Goal: Transaction & Acquisition: Download file/media

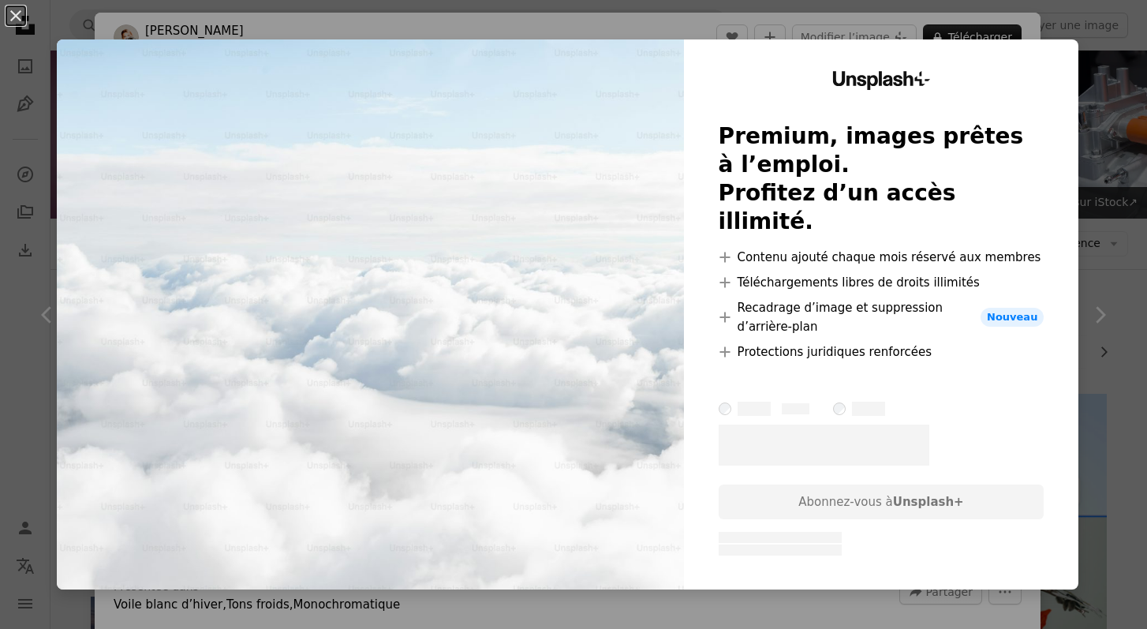
scroll to position [963, 0]
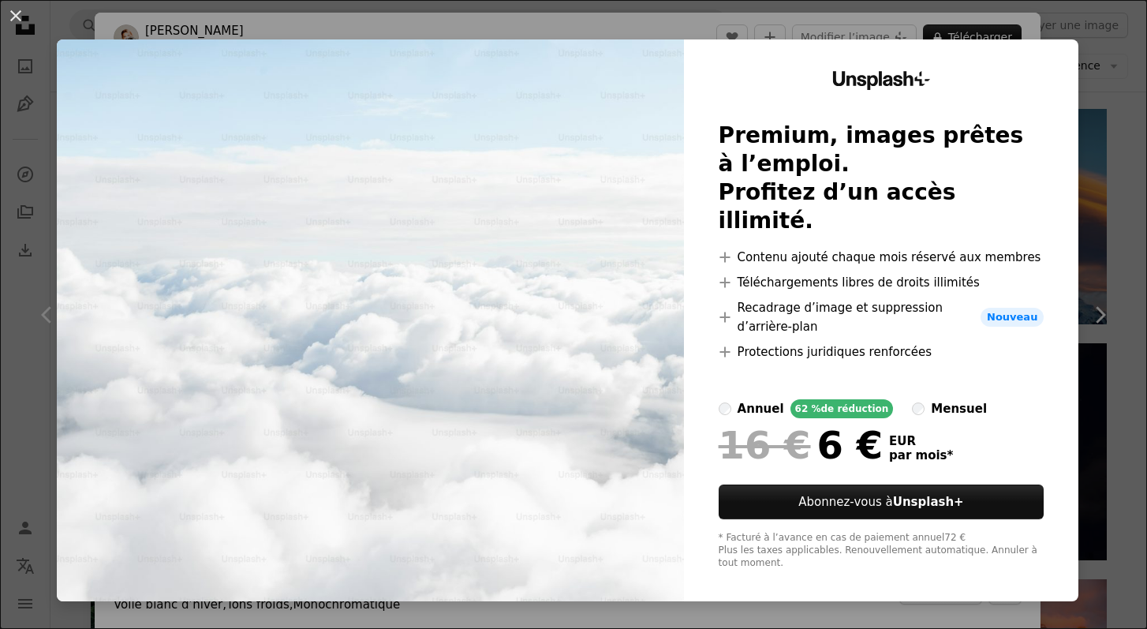
click at [935, 399] on div "mensuel" at bounding box center [959, 408] width 56 height 19
click at [764, 399] on div "annuel" at bounding box center [760, 408] width 47 height 19
click at [888, 9] on div "An X shape Unsplash+ Premium, images prêtes à l’emploi. Profitez d’un accès ill…" at bounding box center [573, 314] width 1147 height 629
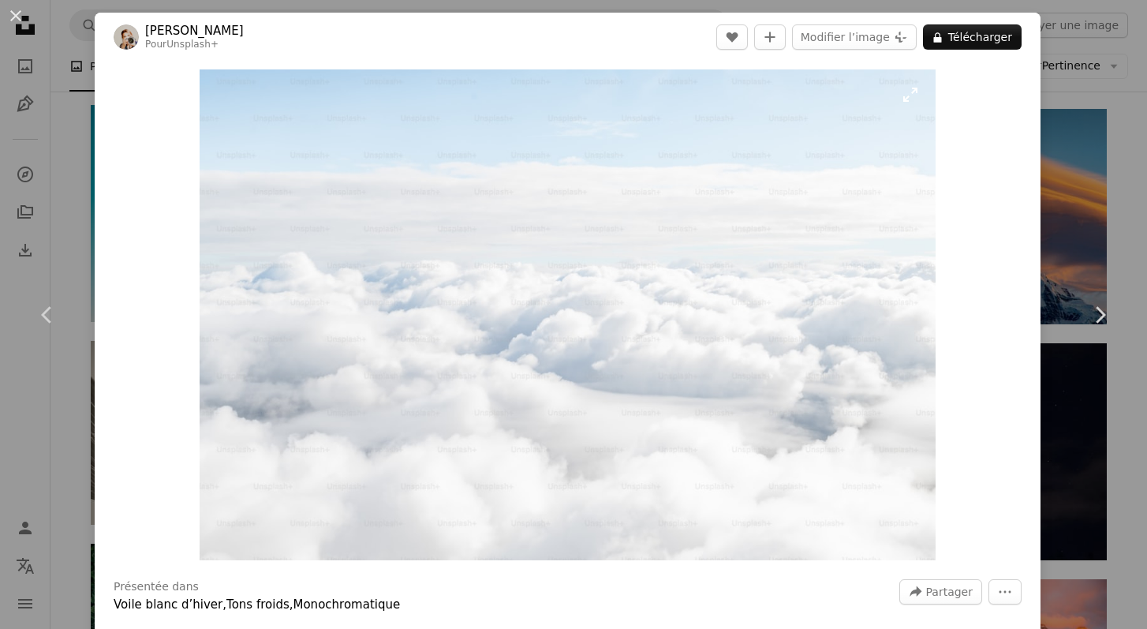
click at [628, 368] on img "Zoom sur cette image" at bounding box center [568, 314] width 736 height 491
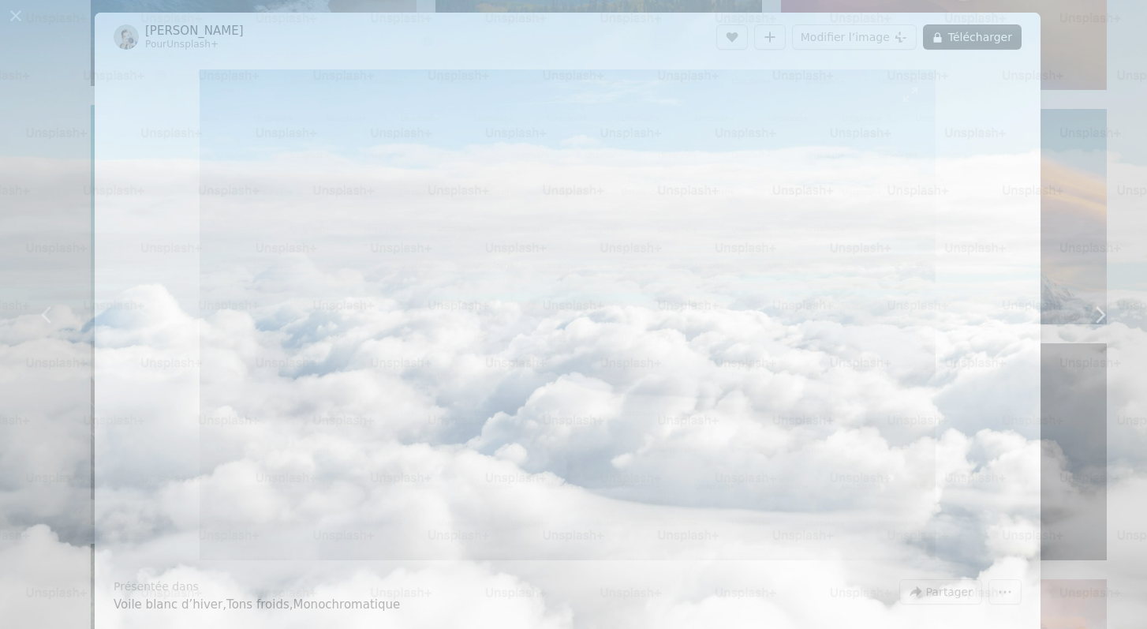
scroll to position [69, 0]
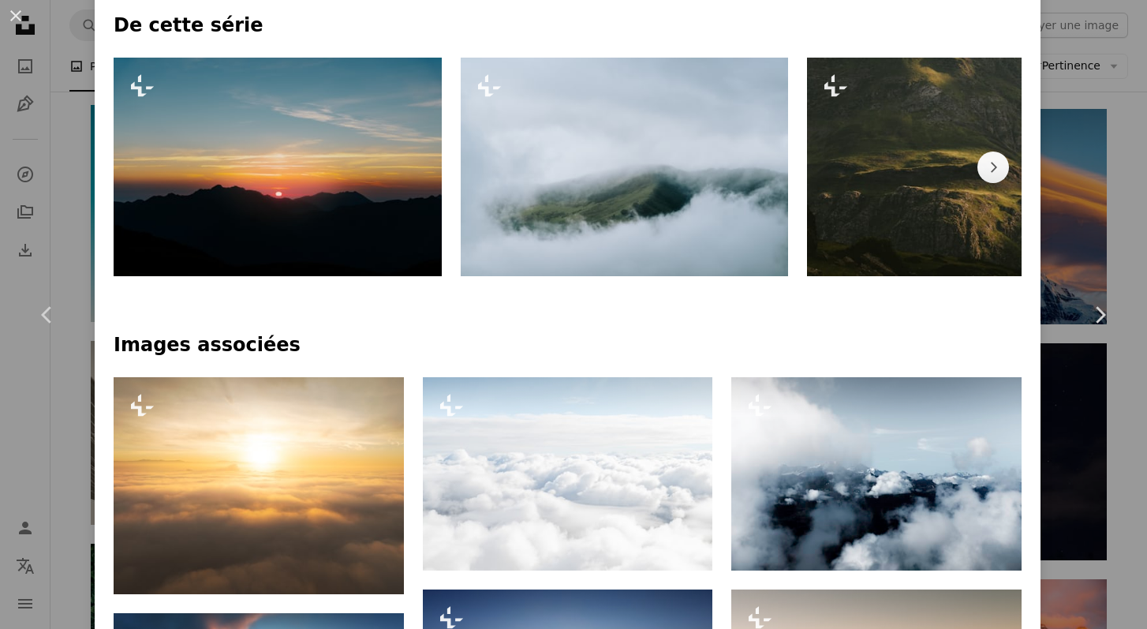
scroll to position [785, 0]
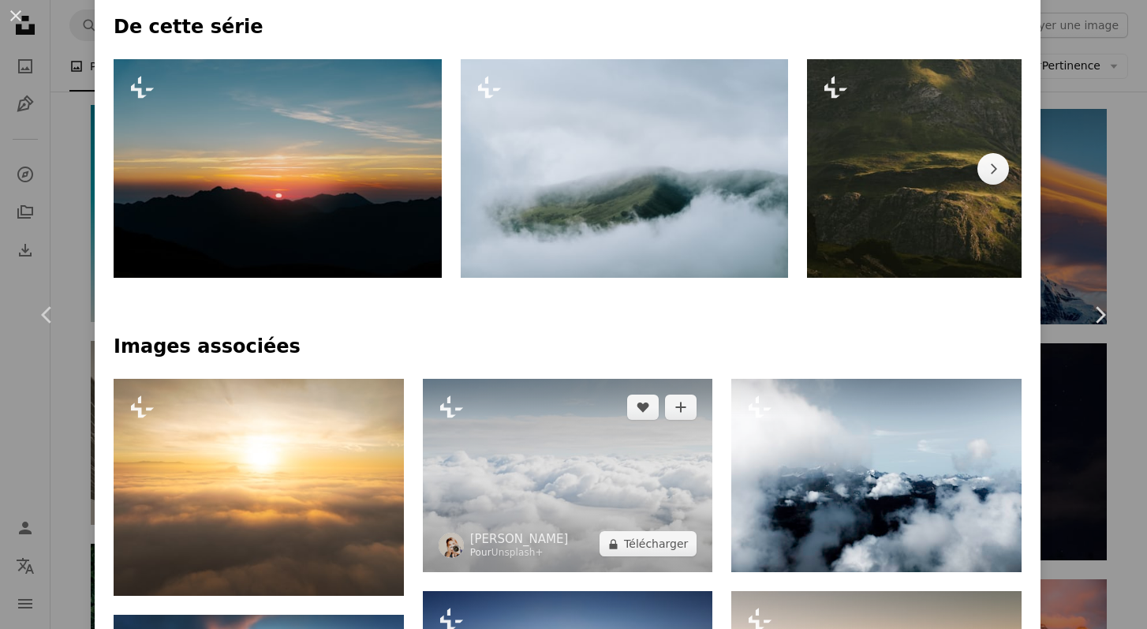
click at [545, 454] on img at bounding box center [568, 475] width 290 height 193
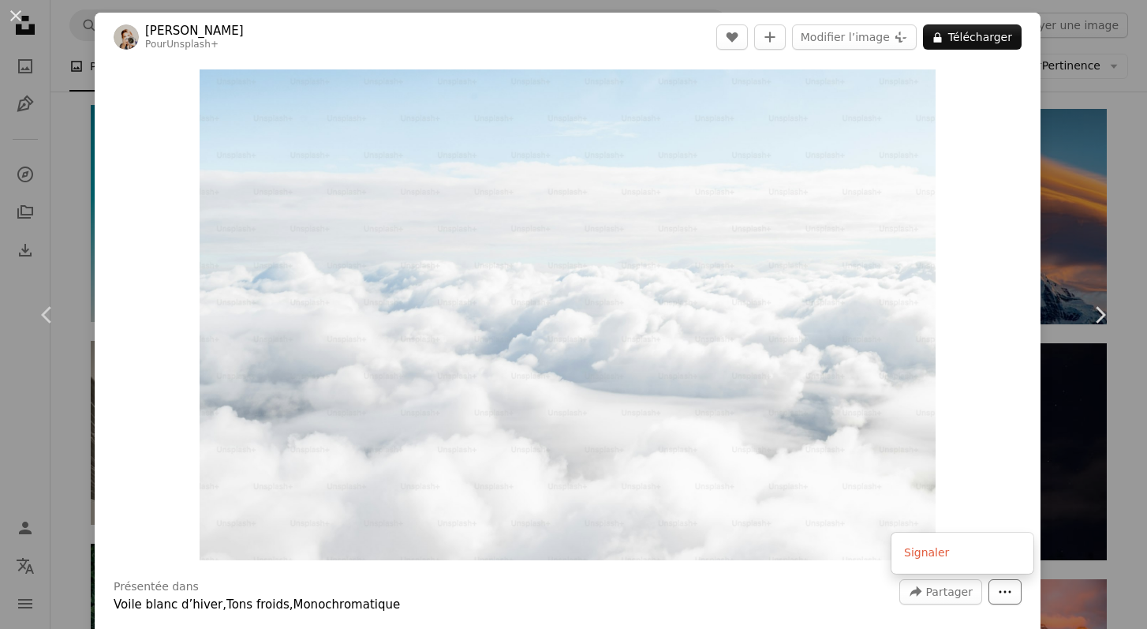
click at [1012, 592] on icon "More Actions" at bounding box center [1005, 591] width 14 height 14
click at [1122, 138] on div "An X shape Chevron left Chevron right [PERSON_NAME] Pour Unsplash+ A heart A pl…" at bounding box center [573, 314] width 1147 height 629
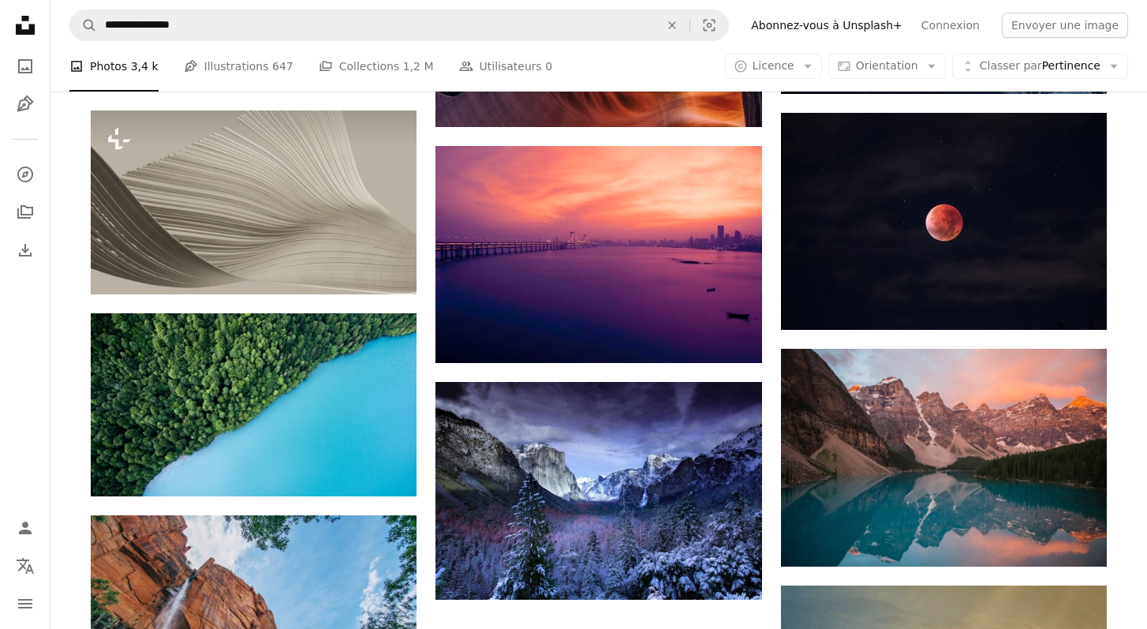
scroll to position [1152, 0]
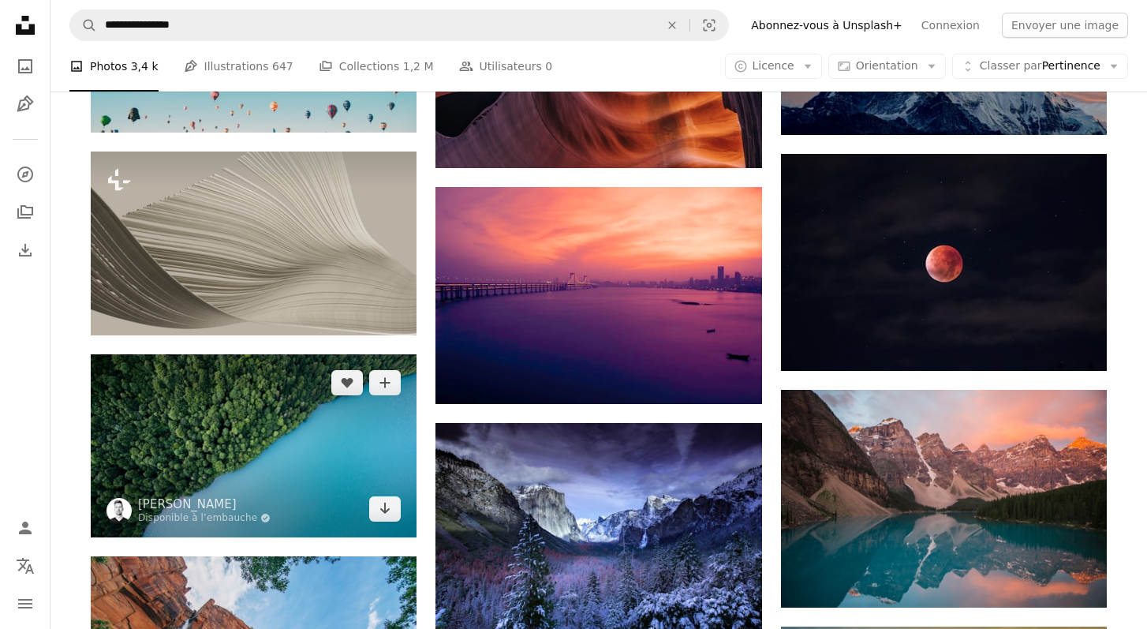
click at [263, 446] on img at bounding box center [254, 445] width 326 height 183
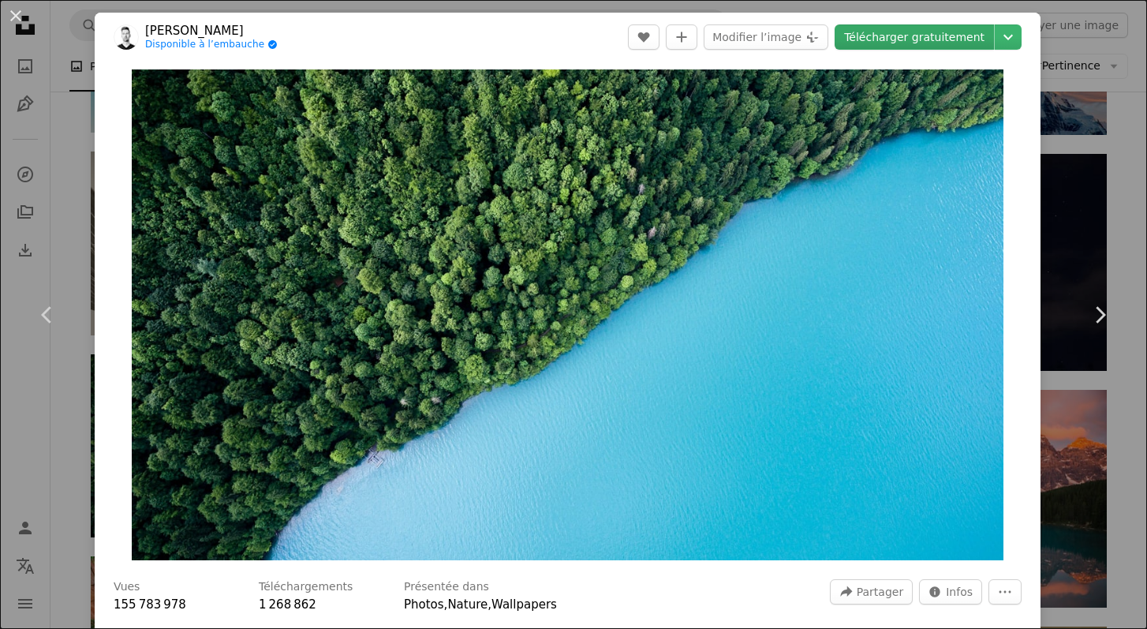
click at [931, 37] on link "Télécharger gratuitement" at bounding box center [913, 36] width 159 height 25
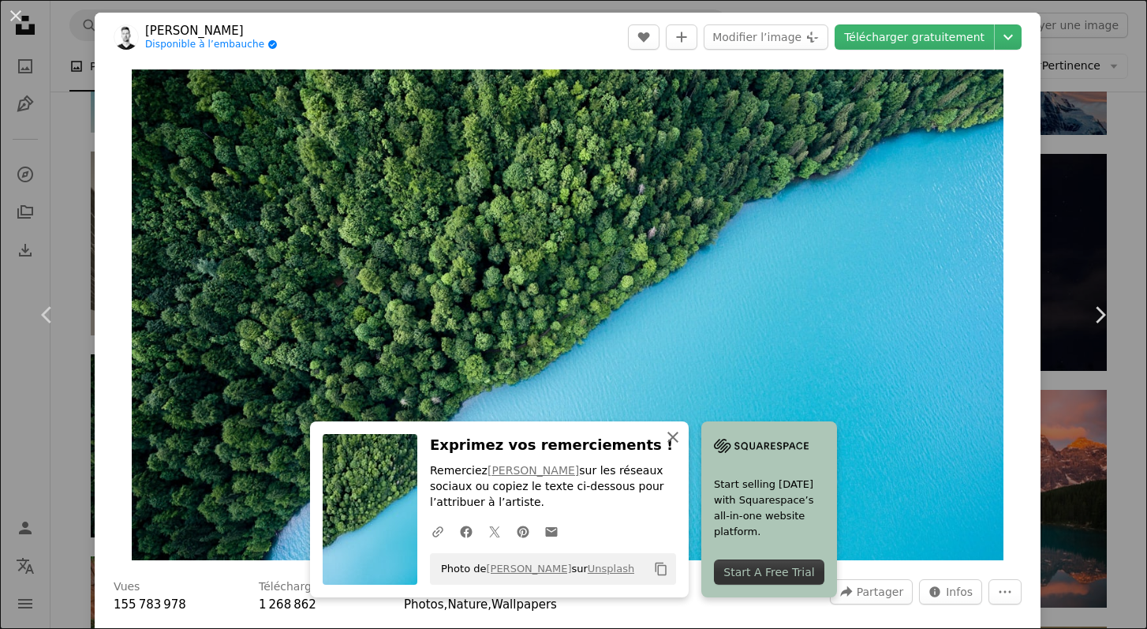
click at [670, 439] on icon "button" at bounding box center [672, 436] width 11 height 11
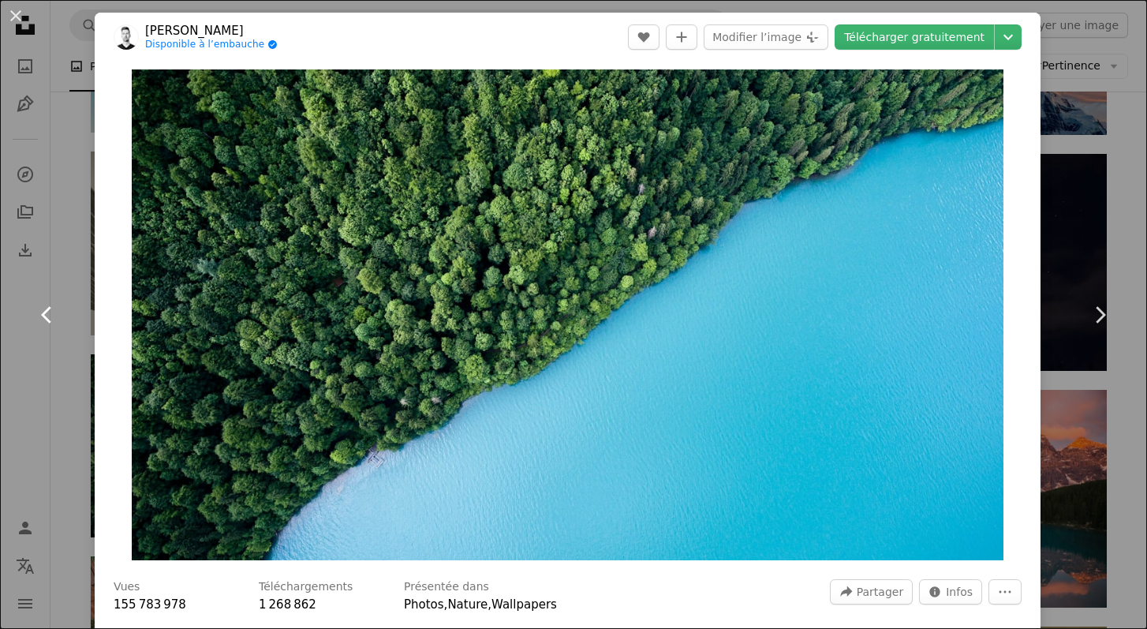
click at [48, 307] on icon "Chevron left" at bounding box center [47, 314] width 25 height 25
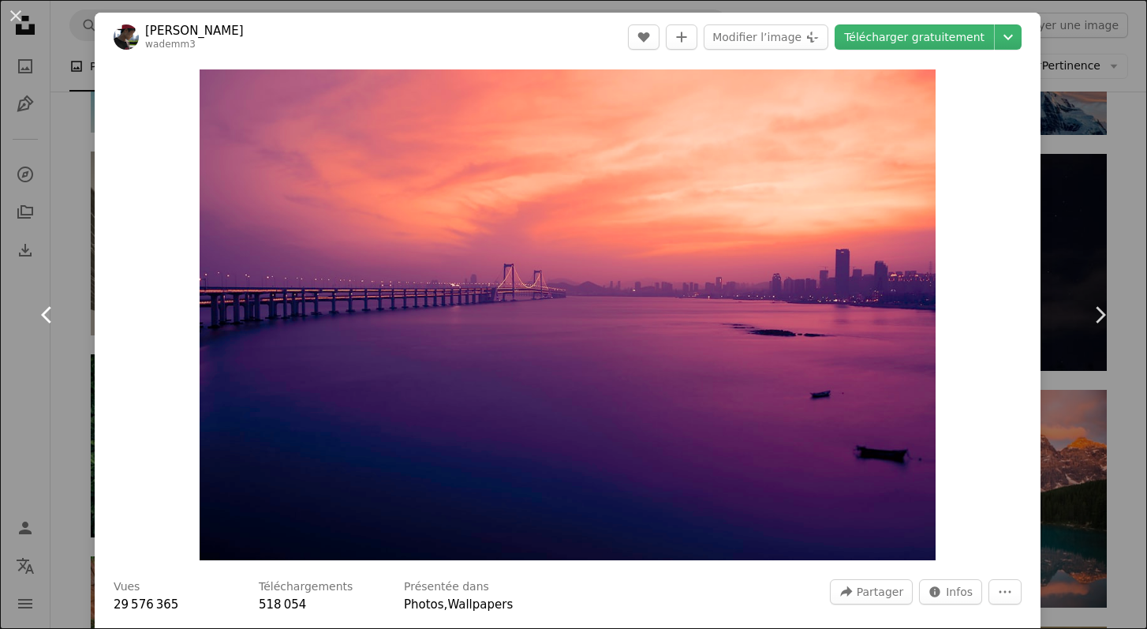
click at [48, 307] on icon "Chevron left" at bounding box center [47, 314] width 25 height 25
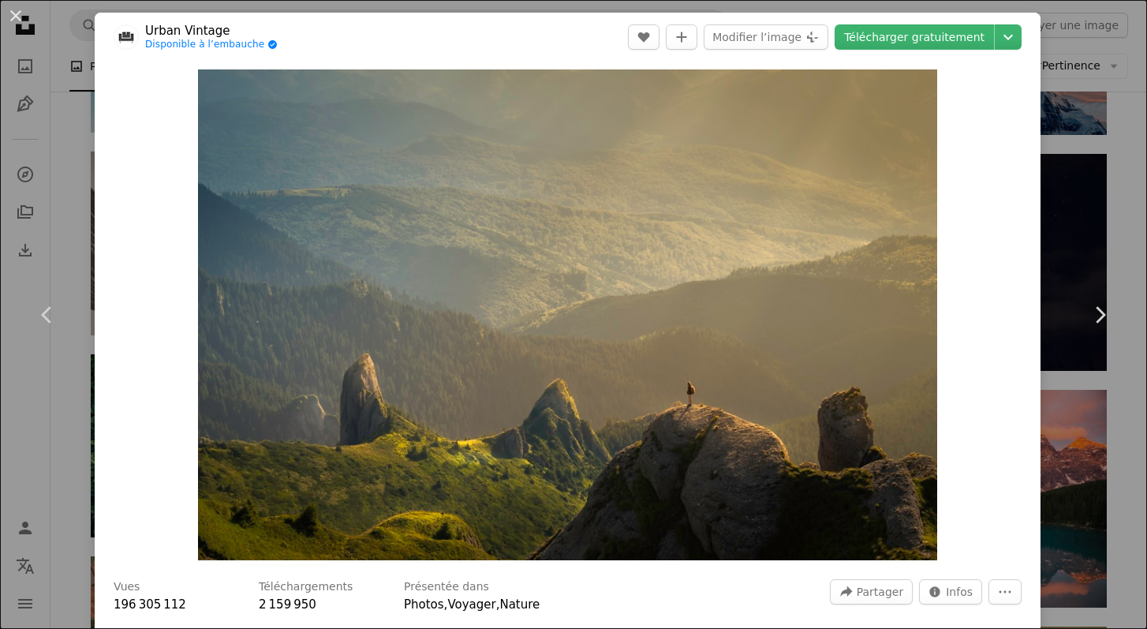
click at [1129, 62] on div "An X shape Chevron left Chevron right Urban Vintage Disponible à l’embauche A c…" at bounding box center [573, 314] width 1147 height 629
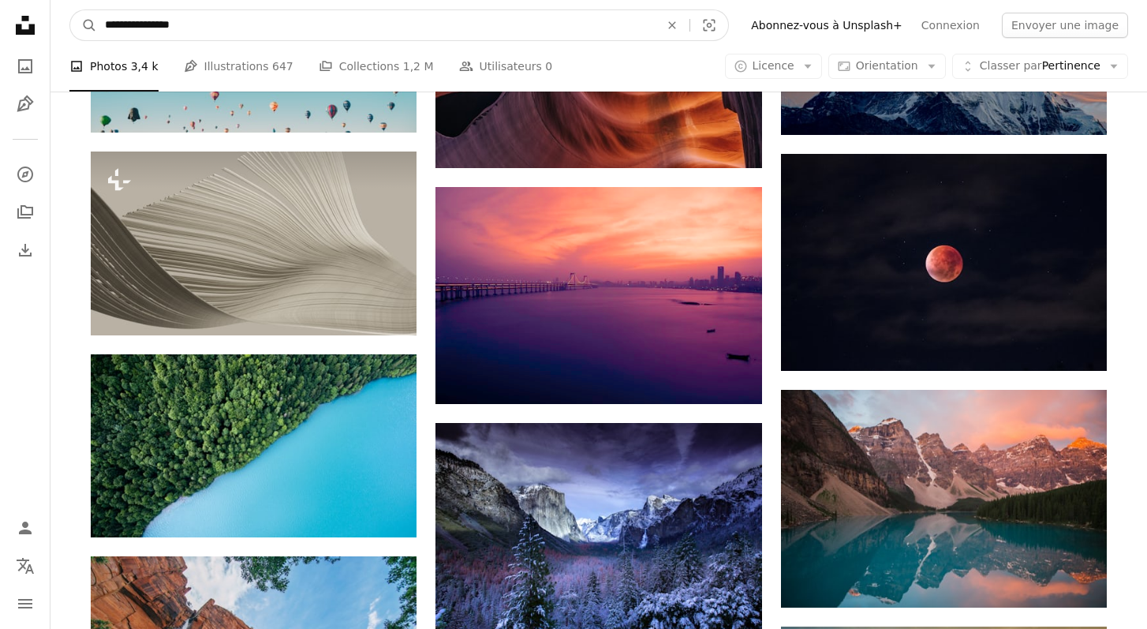
click at [428, 24] on input "**********" at bounding box center [376, 25] width 558 height 30
type input "**********"
click at [84, 25] on button "A magnifying glass" at bounding box center [83, 25] width 27 height 30
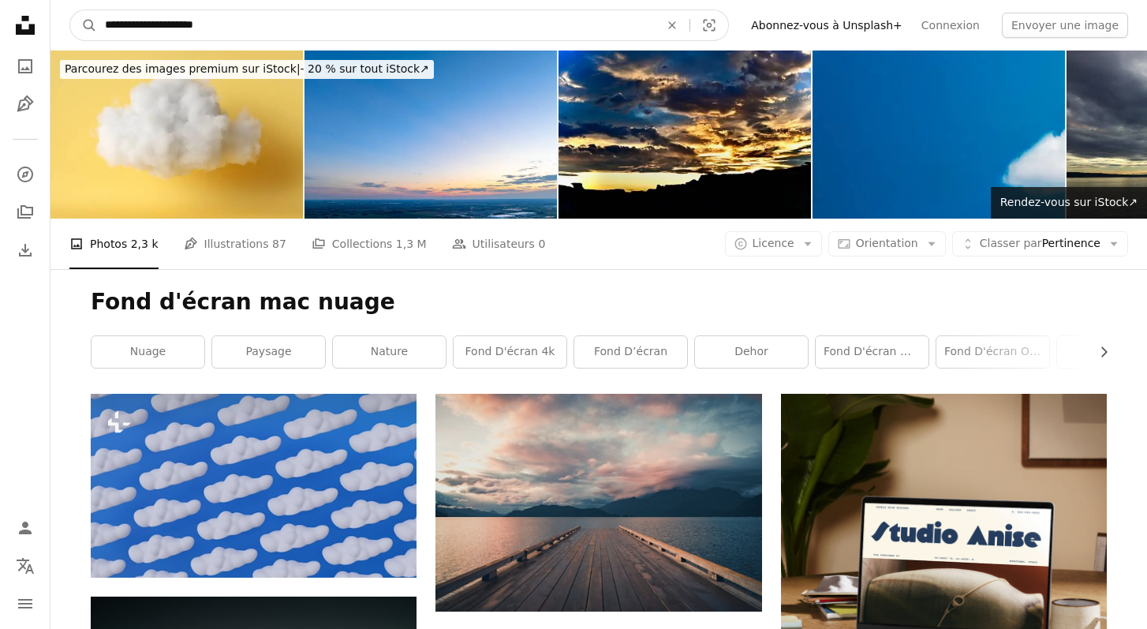
drag, startPoint x: 274, startPoint y: 18, endPoint x: 44, endPoint y: 24, distance: 229.6
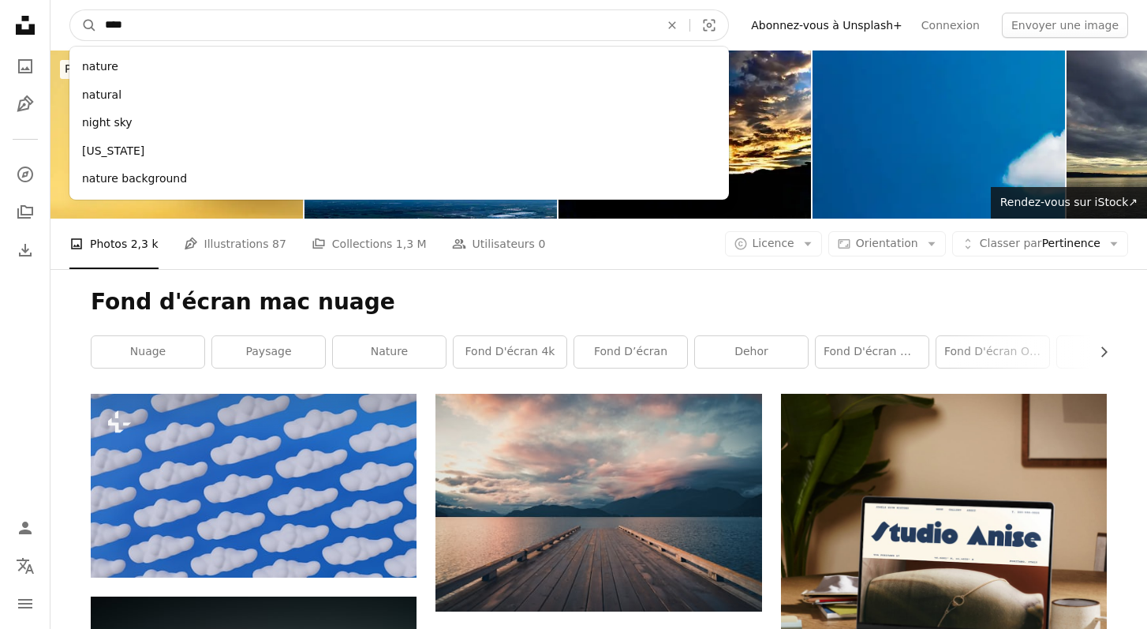
type input "*****"
click at [84, 25] on button "A magnifying glass" at bounding box center [83, 25] width 27 height 30
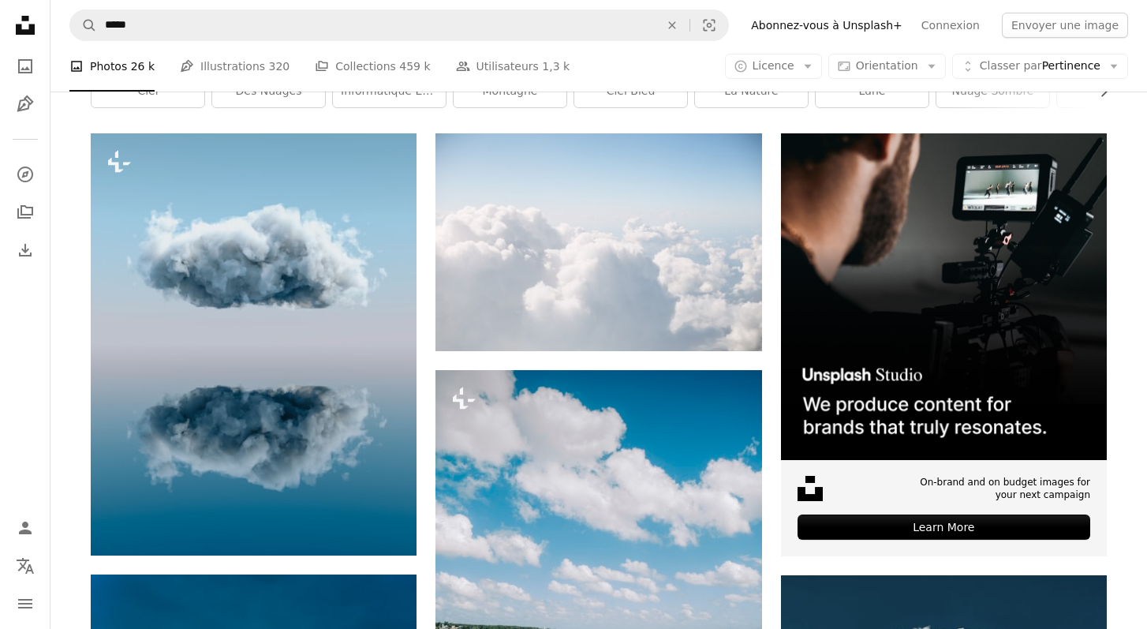
scroll to position [258, 0]
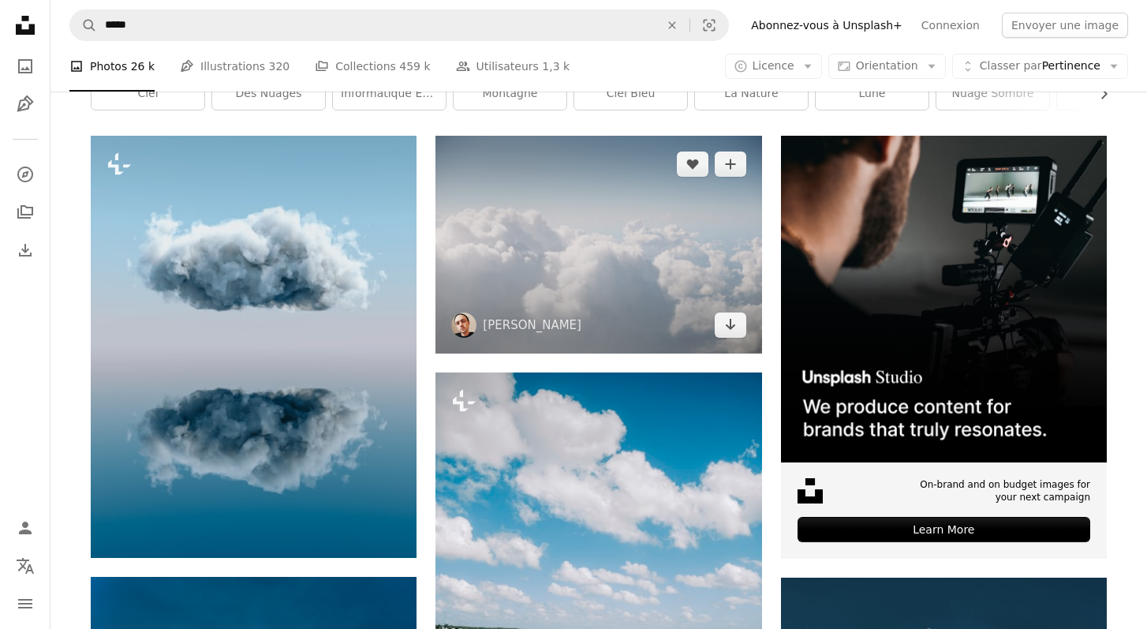
click at [589, 265] on img at bounding box center [598, 244] width 326 height 217
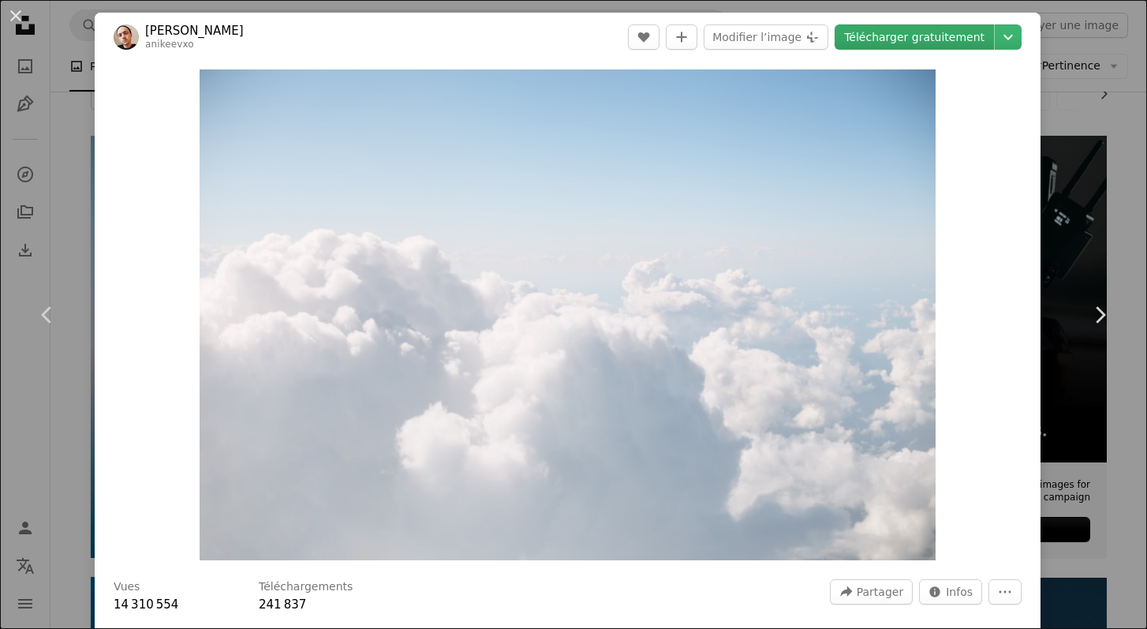
click at [946, 39] on link "Télécharger gratuitement" at bounding box center [913, 36] width 159 height 25
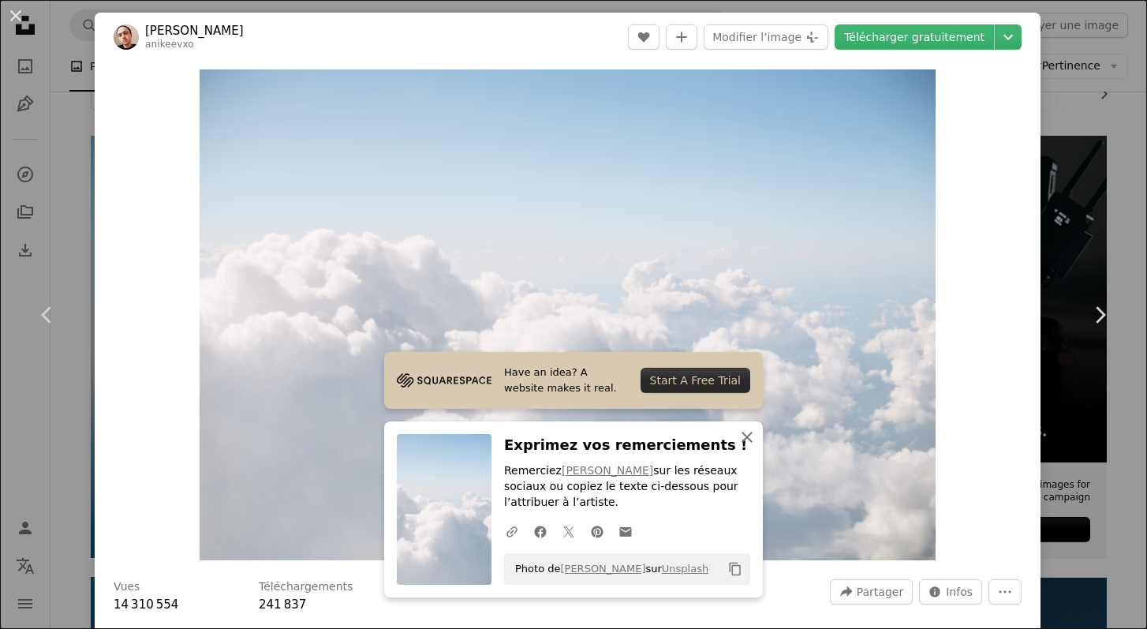
click at [749, 439] on icon "An X shape" at bounding box center [746, 436] width 19 height 19
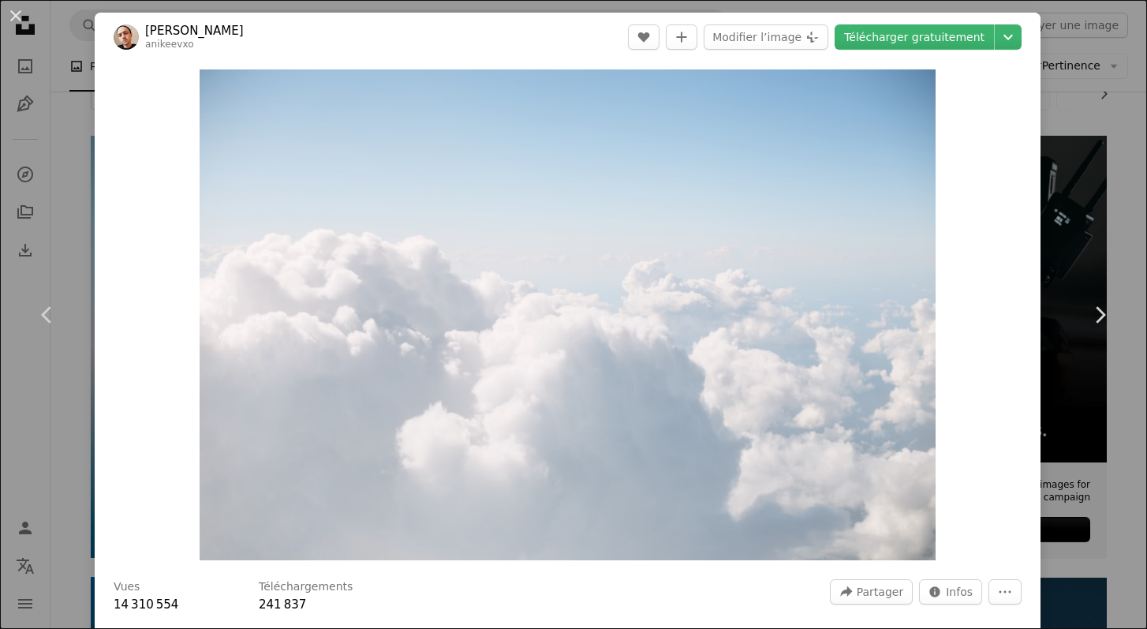
click at [1121, 443] on div "An X shape Chevron left Chevron right [PERSON_NAME] anikeevxo A heart A plus si…" at bounding box center [573, 314] width 1147 height 629
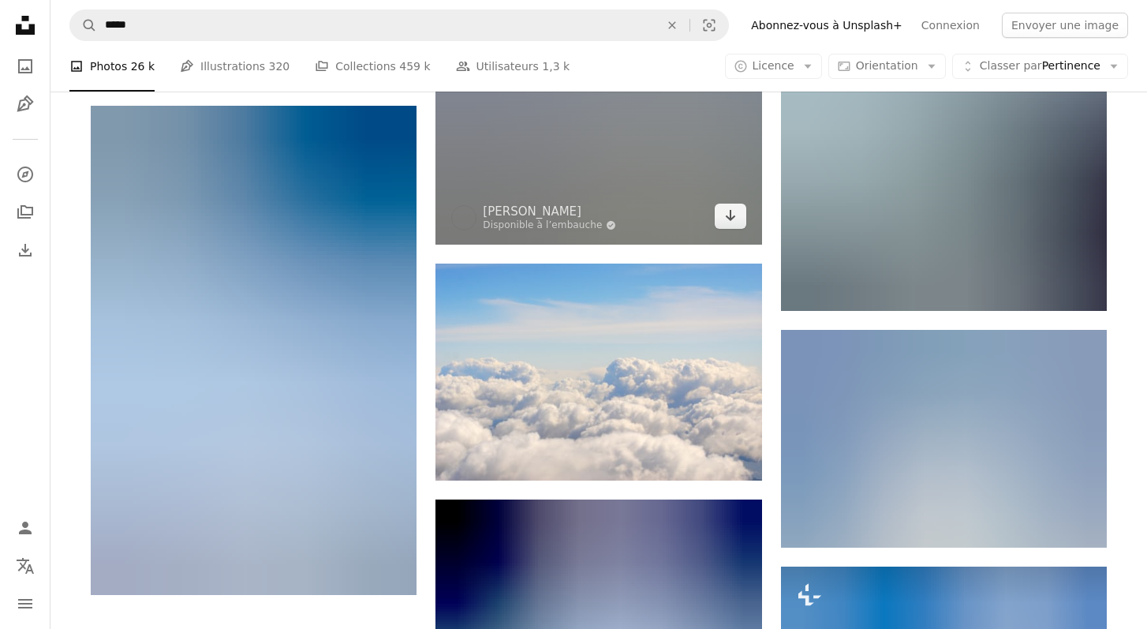
scroll to position [2024, 0]
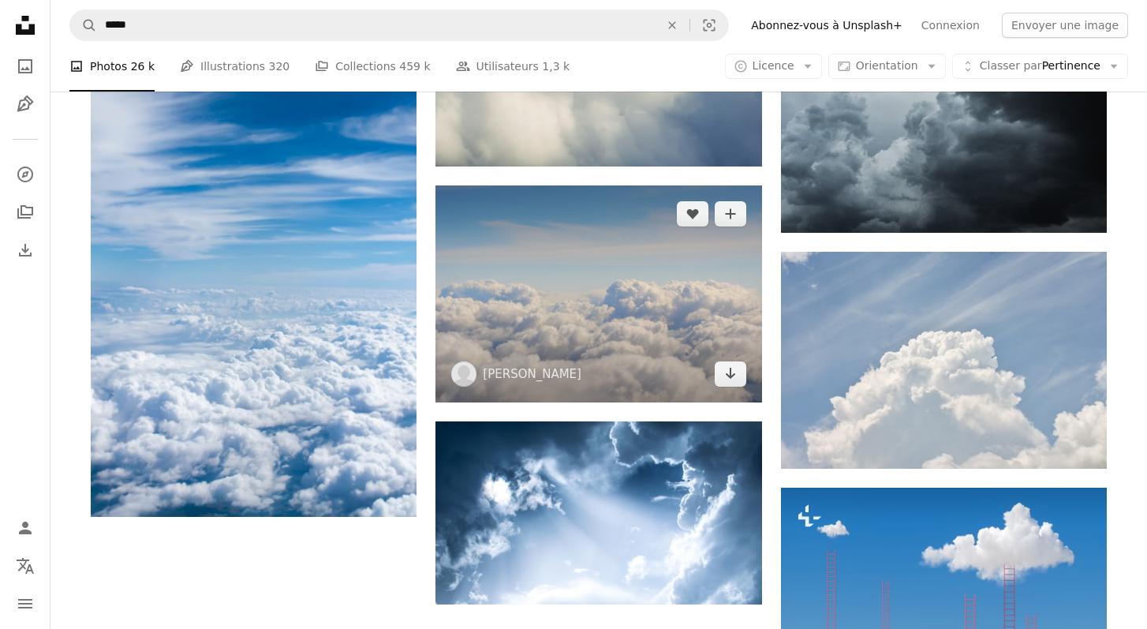
click at [605, 294] on img at bounding box center [598, 293] width 326 height 217
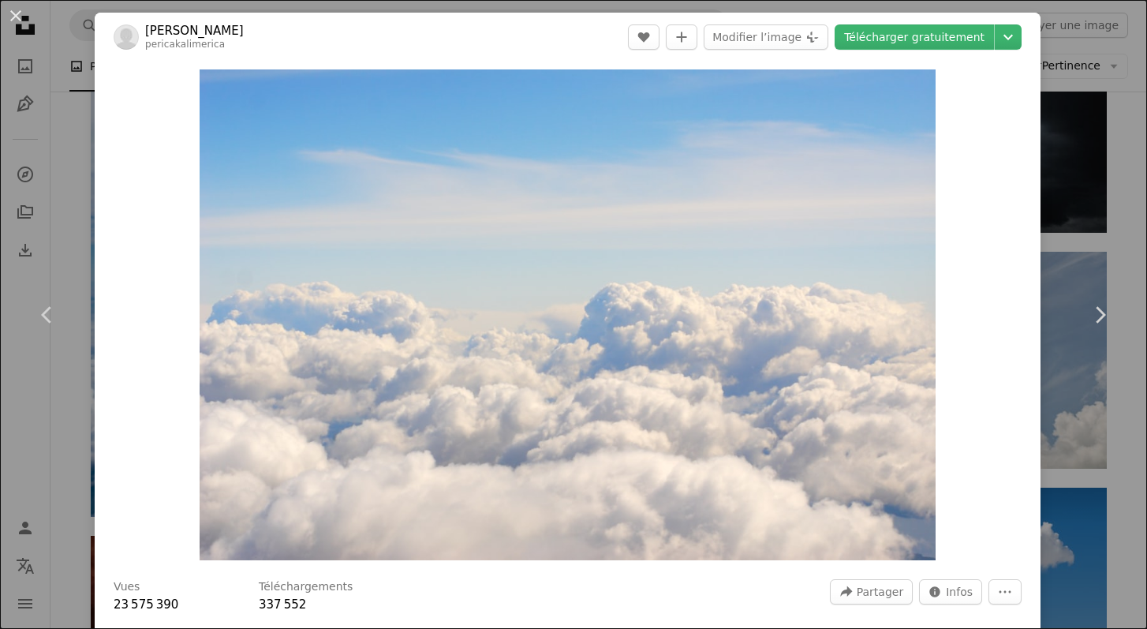
click at [1121, 431] on div "An X shape Chevron left Chevron right Pero Kalimero pericakalimerica A heart A …" at bounding box center [573, 314] width 1147 height 629
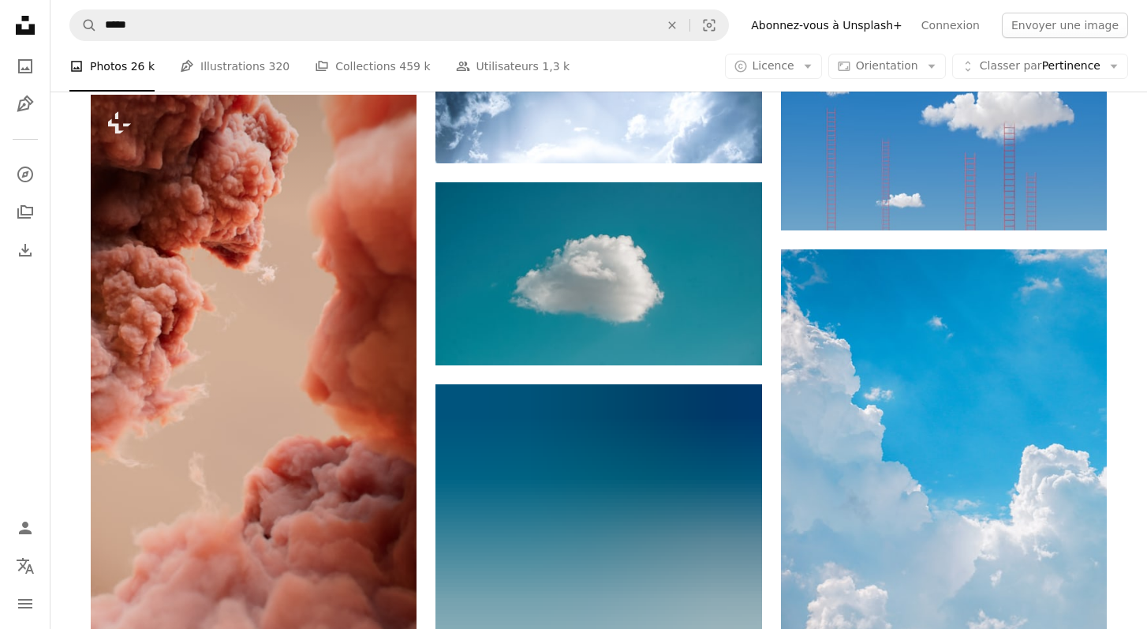
scroll to position [2457, 0]
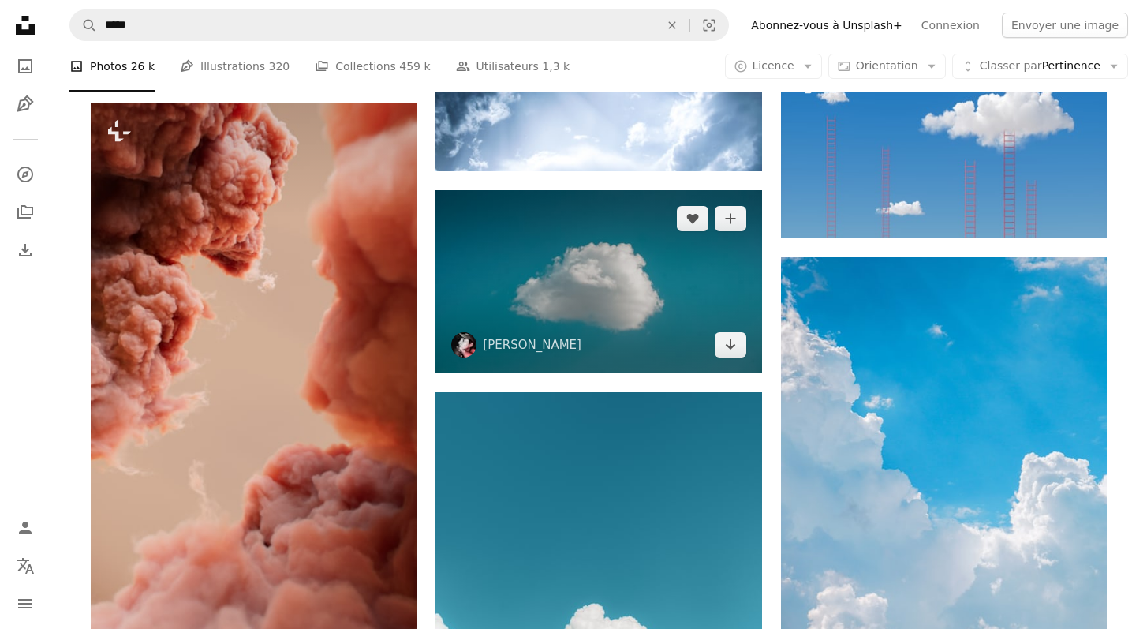
click at [660, 308] on img at bounding box center [598, 281] width 326 height 183
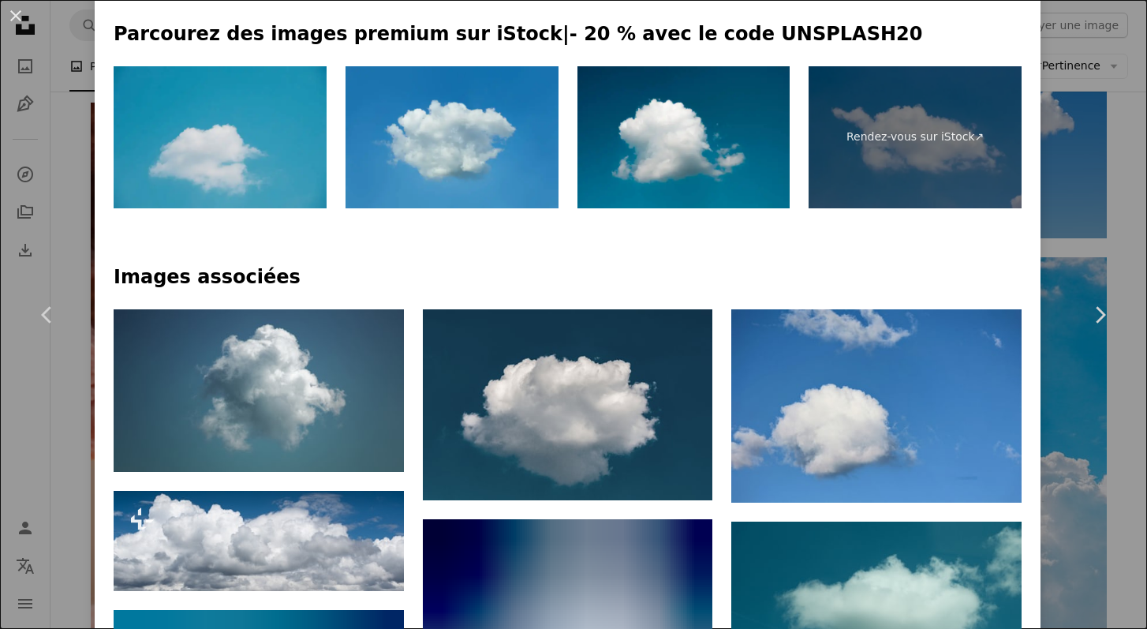
scroll to position [780, 0]
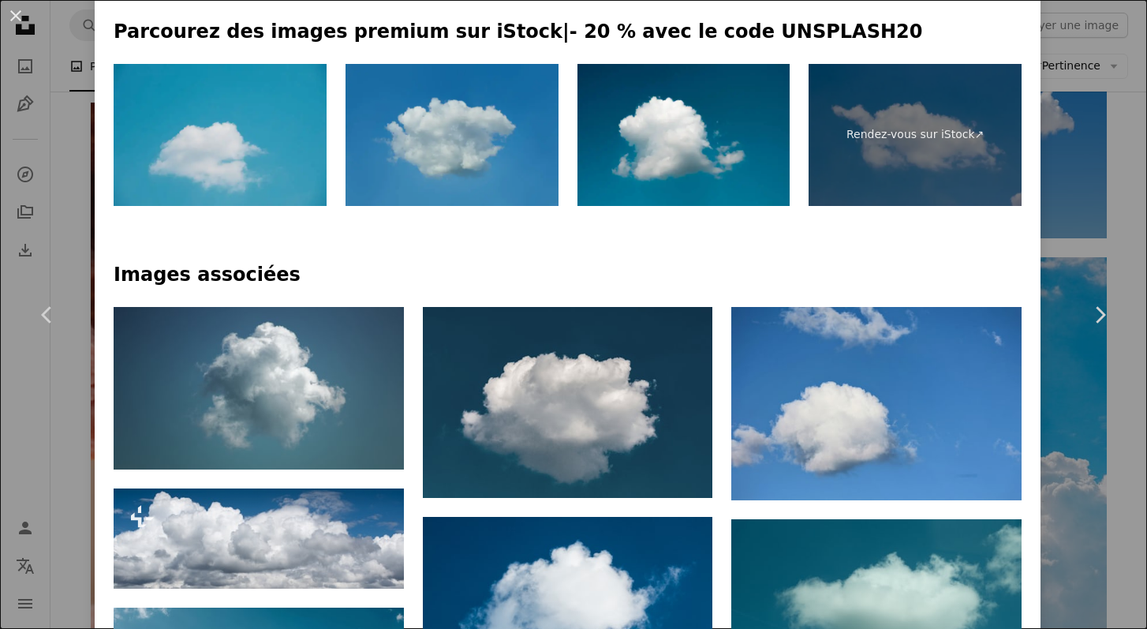
click at [494, 140] on img at bounding box center [451, 135] width 213 height 142
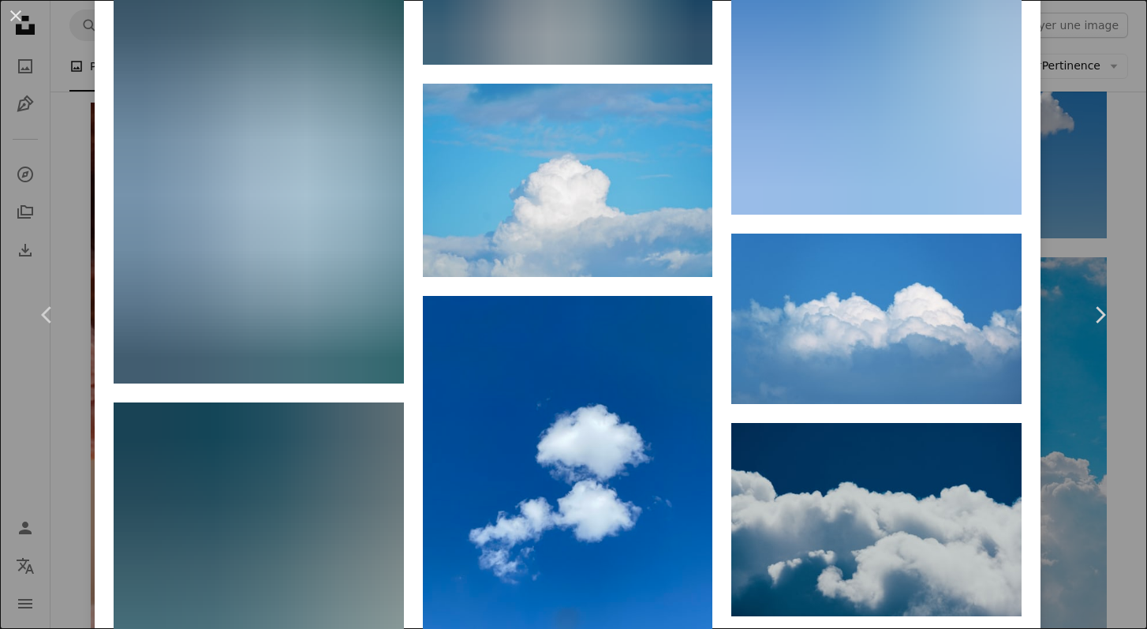
scroll to position [4138, 0]
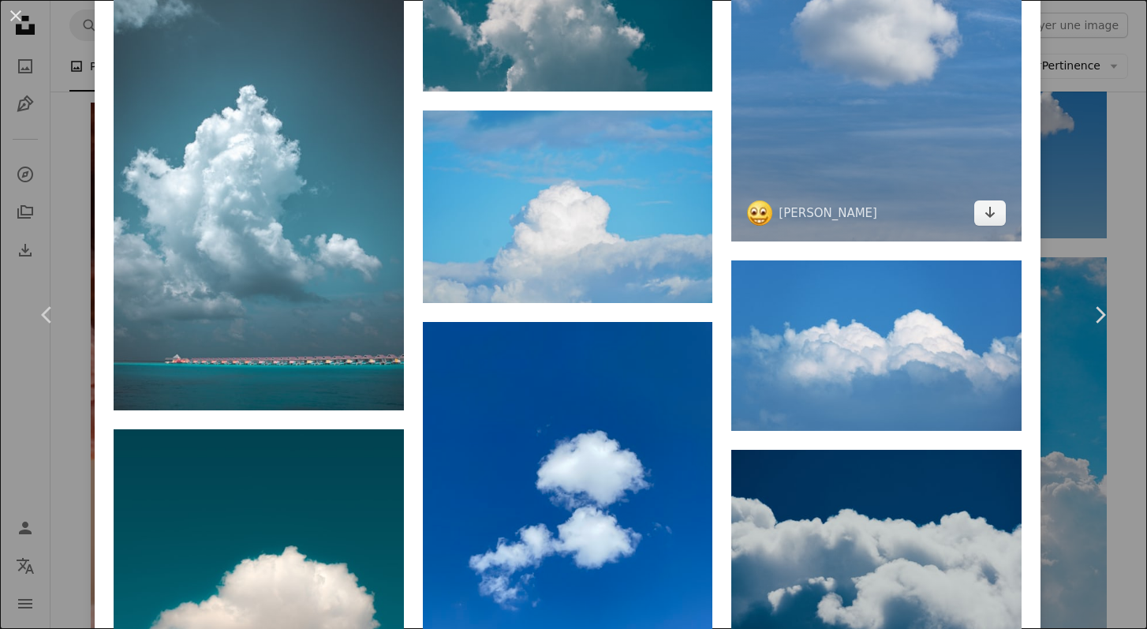
click at [871, 161] on img at bounding box center [876, 16] width 290 height 450
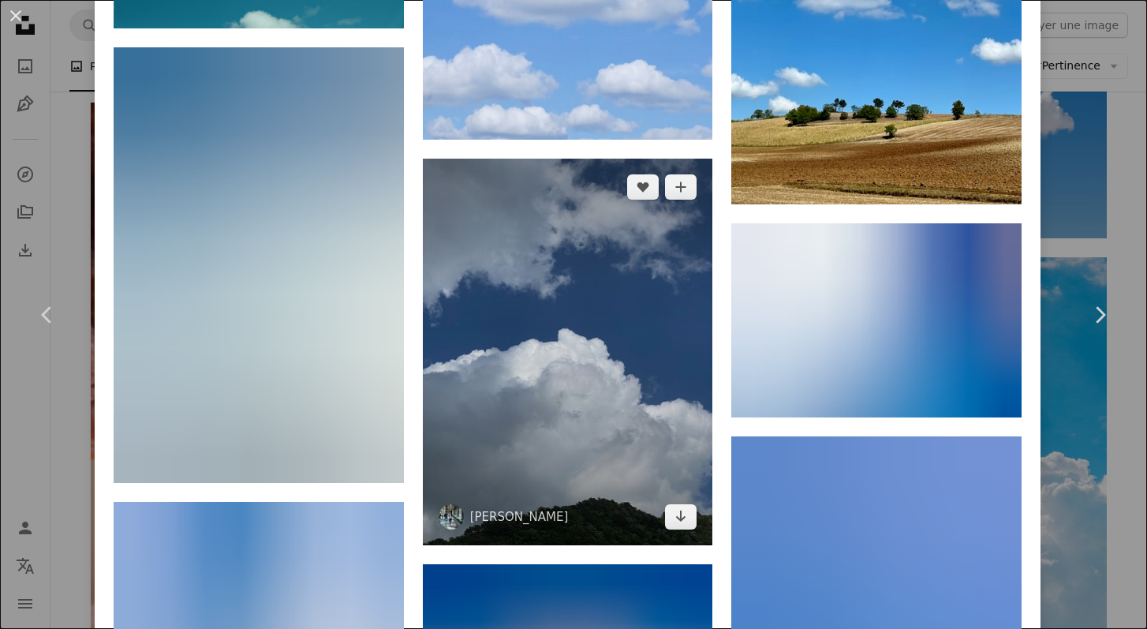
scroll to position [11871, 0]
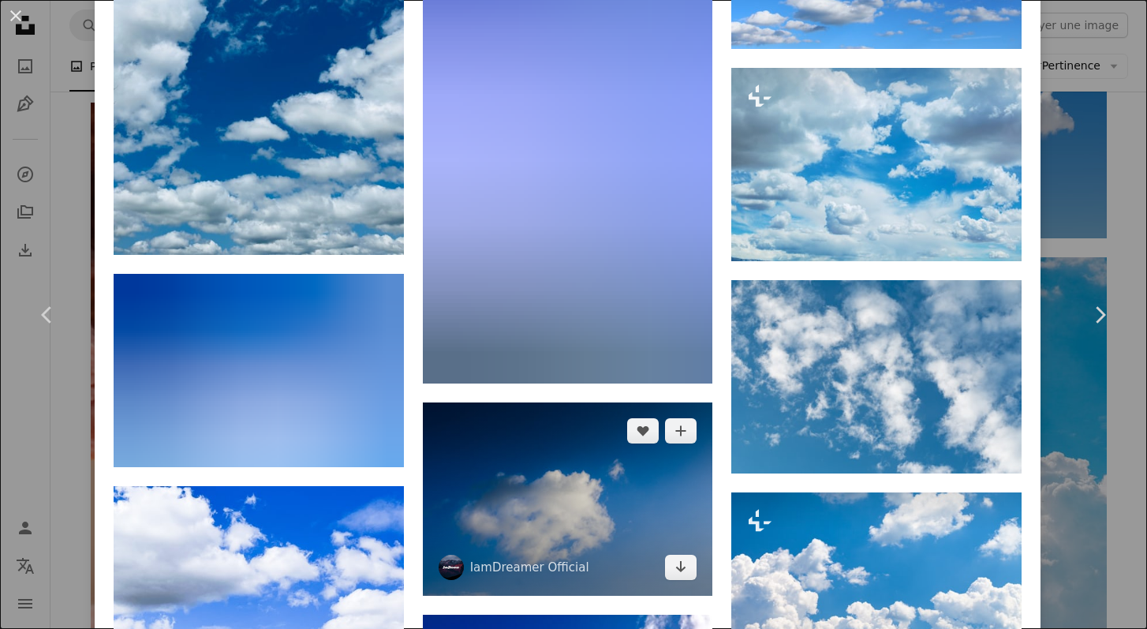
scroll to position [1237, 0]
